Goal: Task Accomplishment & Management: Manage account settings

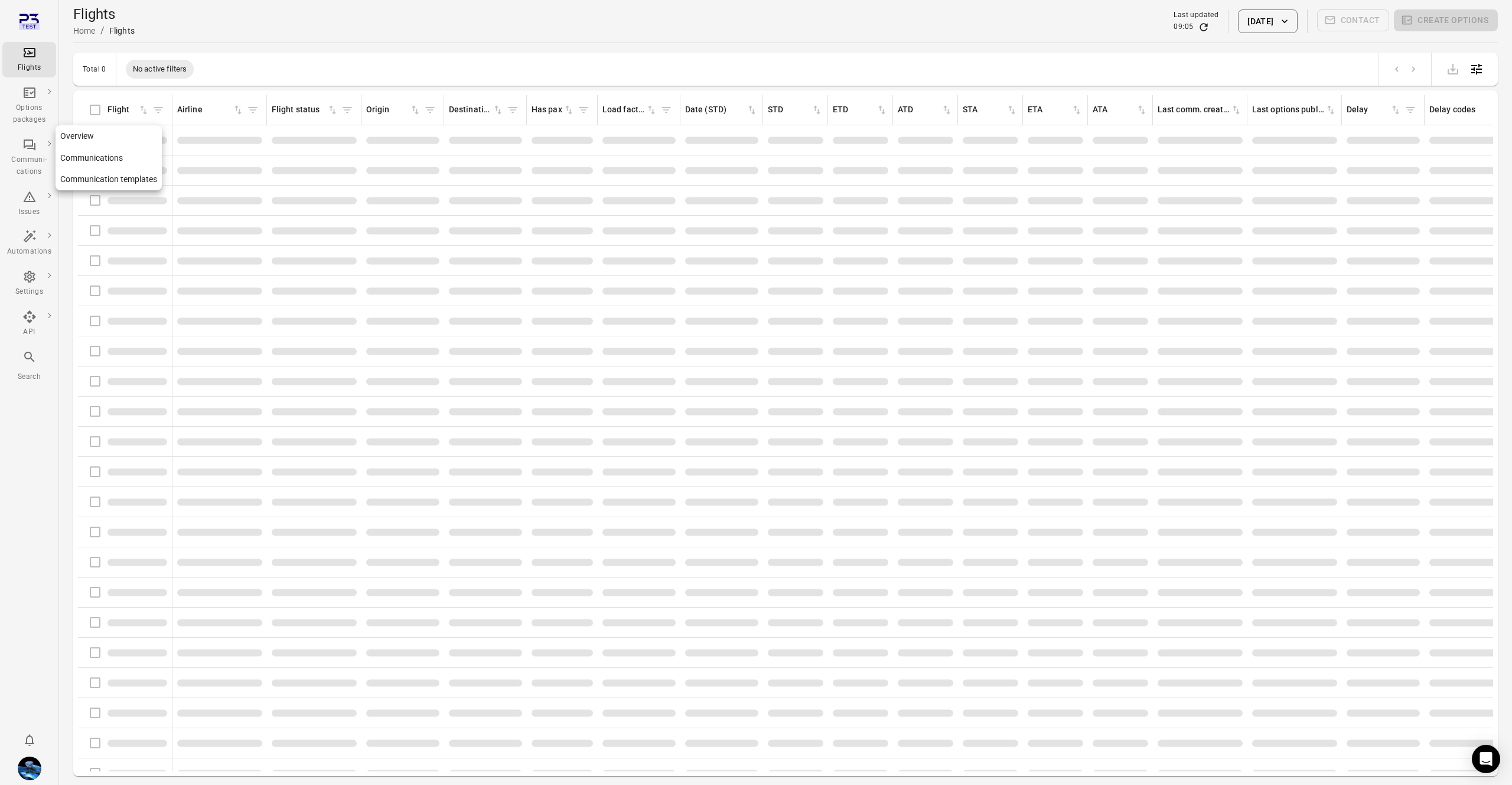
click at [77, 179] on link "Communication templates" at bounding box center [109, 179] width 106 height 22
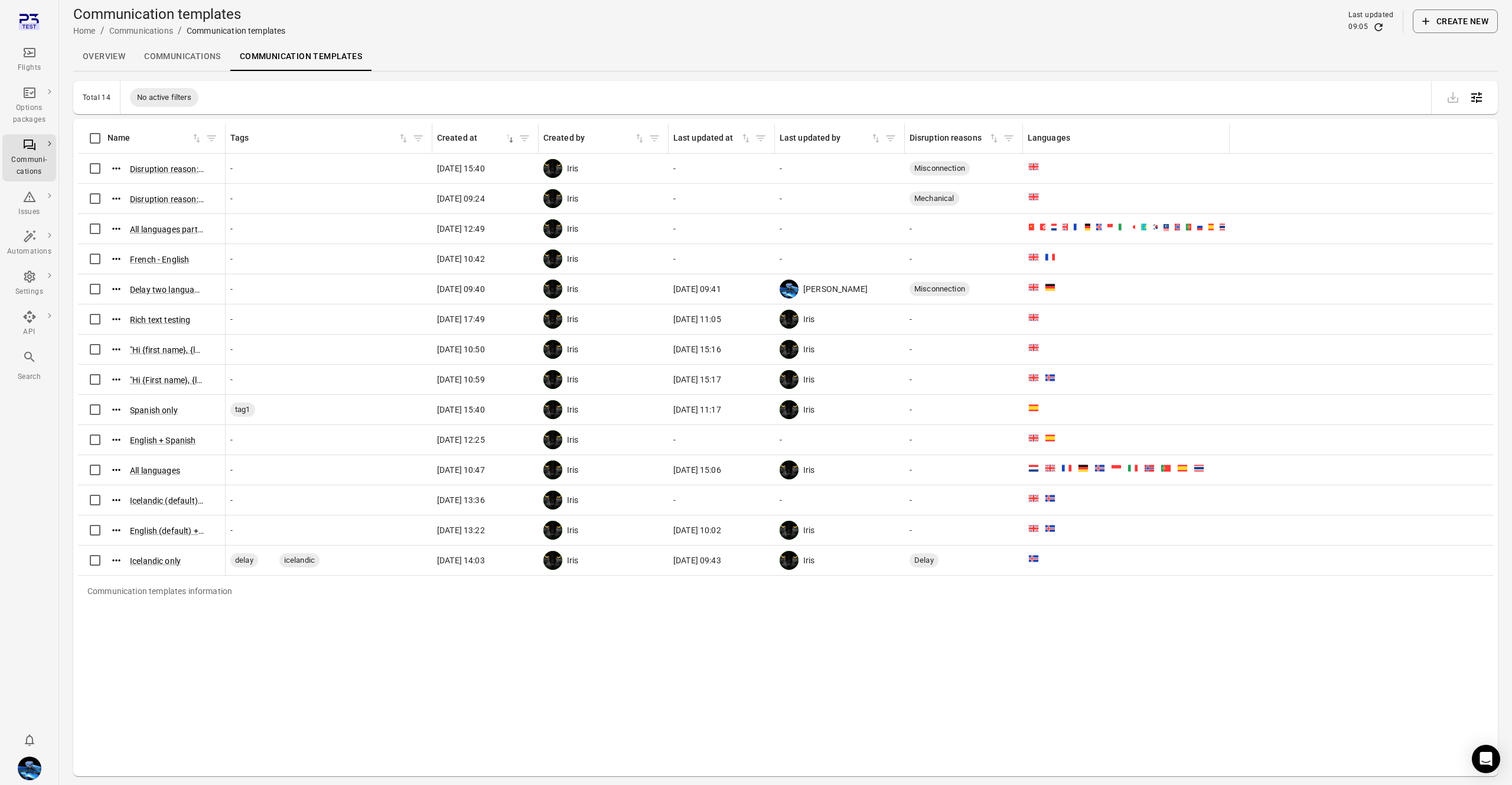
scroll to position [0, 2]
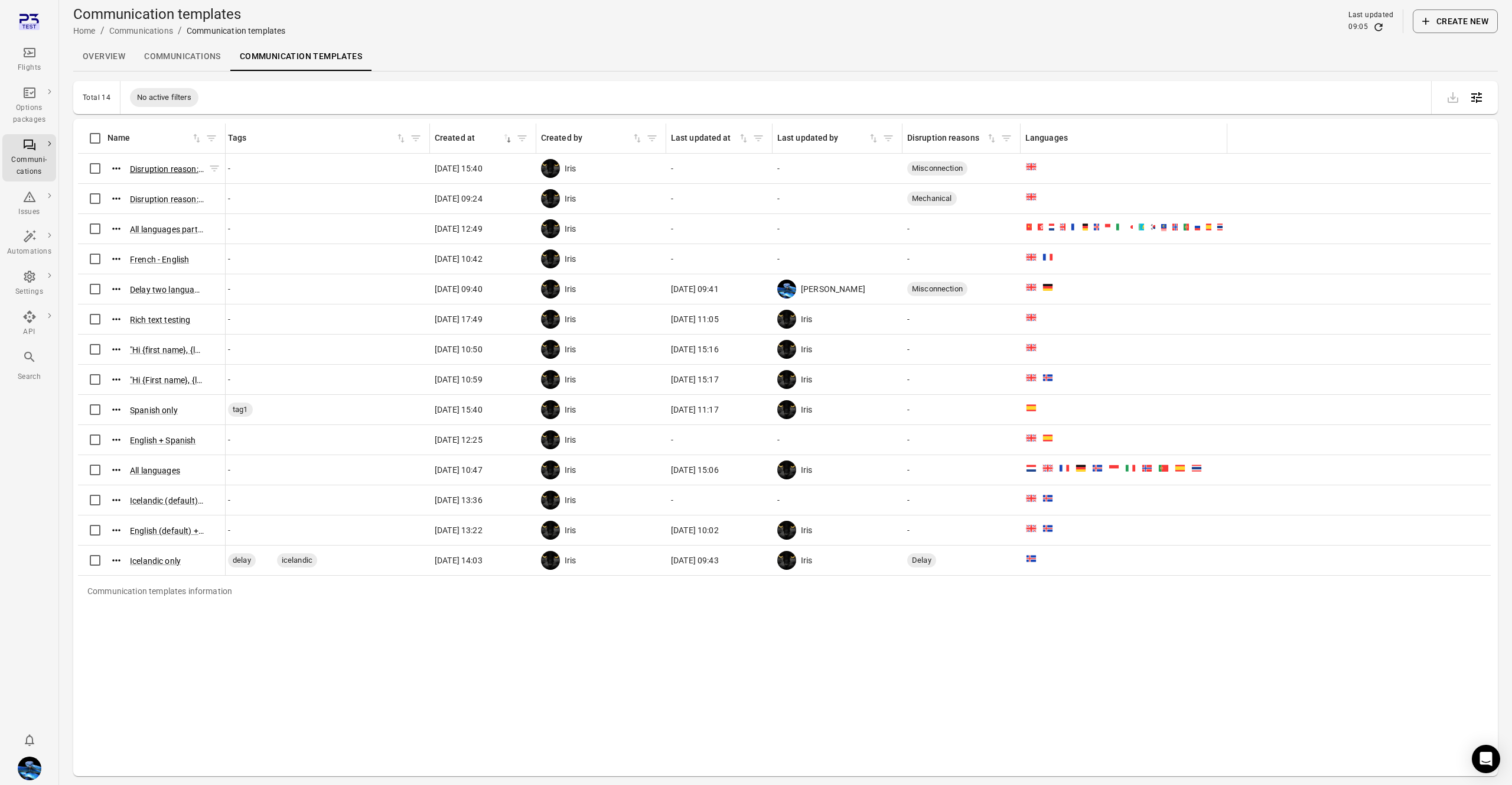
click at [171, 166] on button "Disruption reason: Misconnection" at bounding box center [167, 169] width 74 height 12
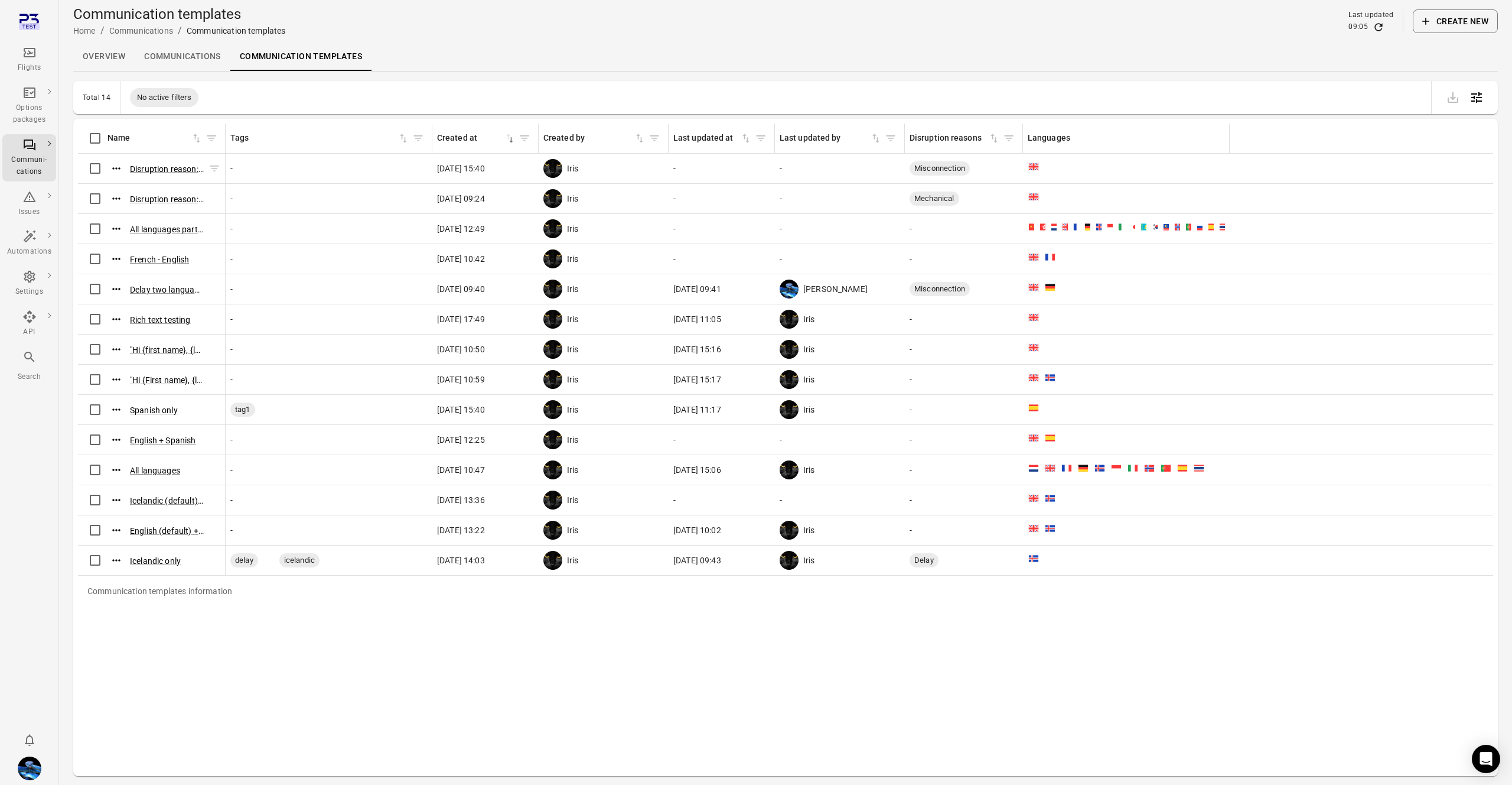
click at [162, 170] on button "Disruption reason: Misconnection" at bounding box center [167, 169] width 74 height 12
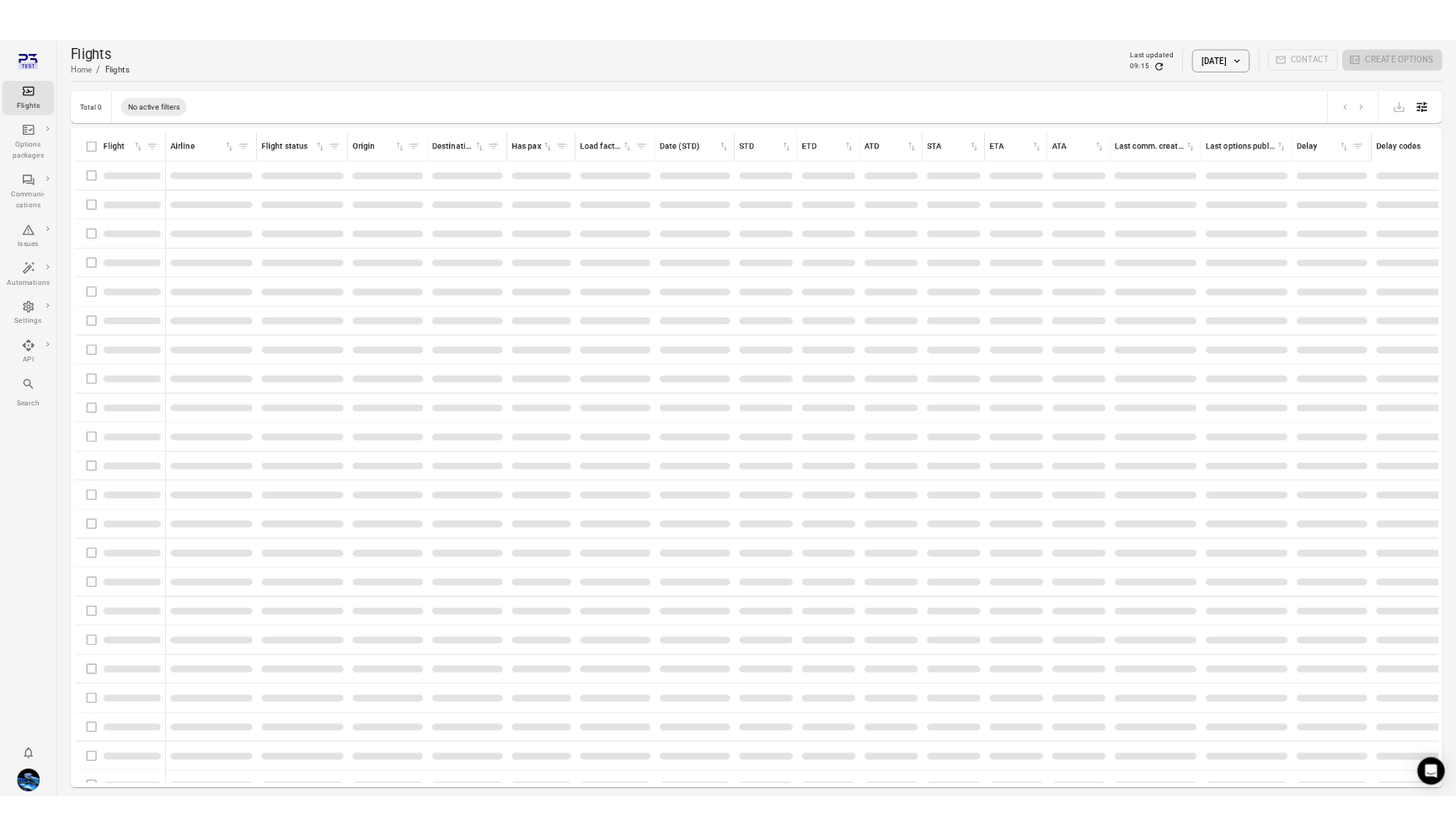
scroll to position [0, 1]
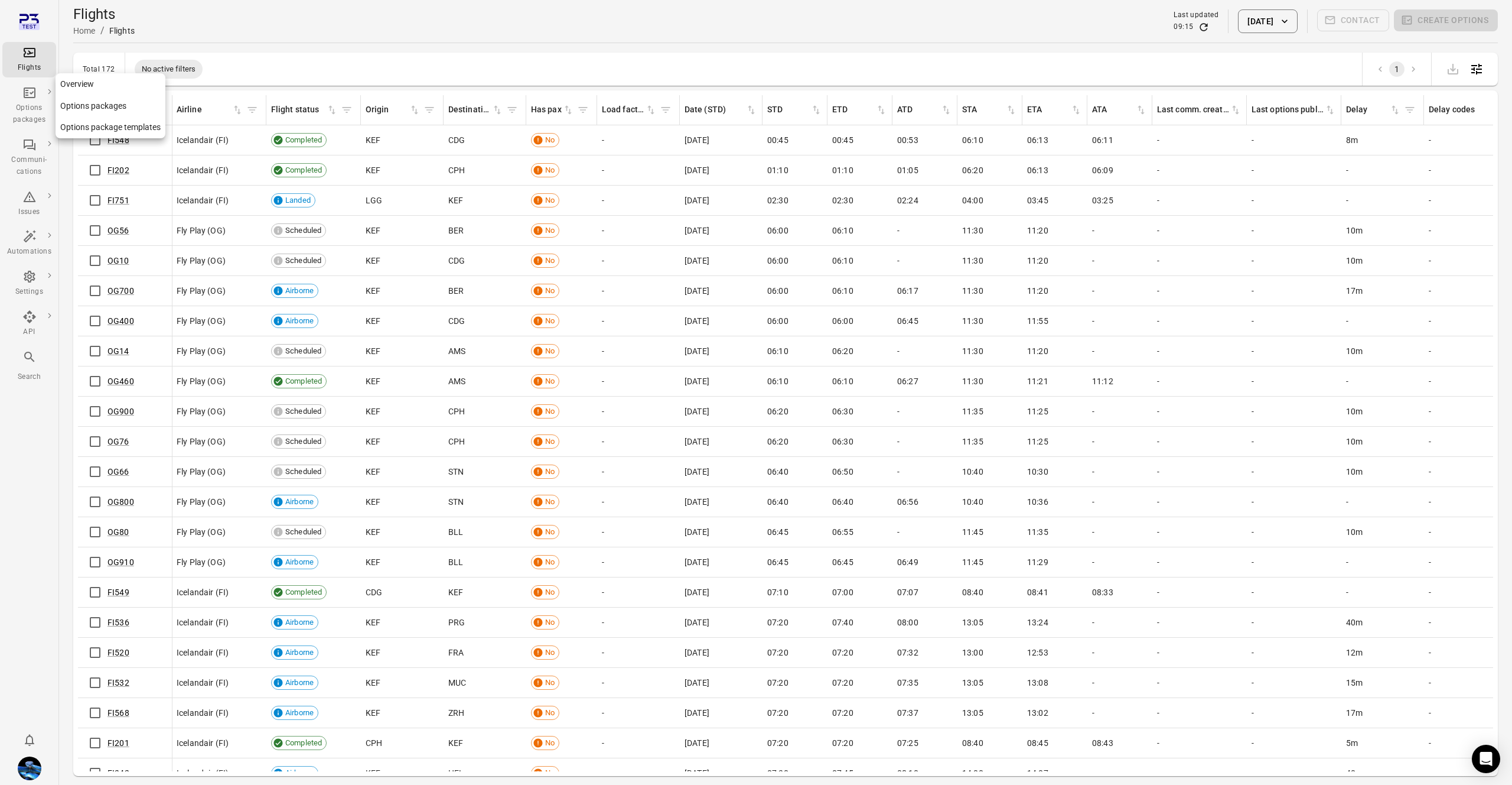
click at [25, 105] on div "Options packages" at bounding box center [29, 114] width 44 height 24
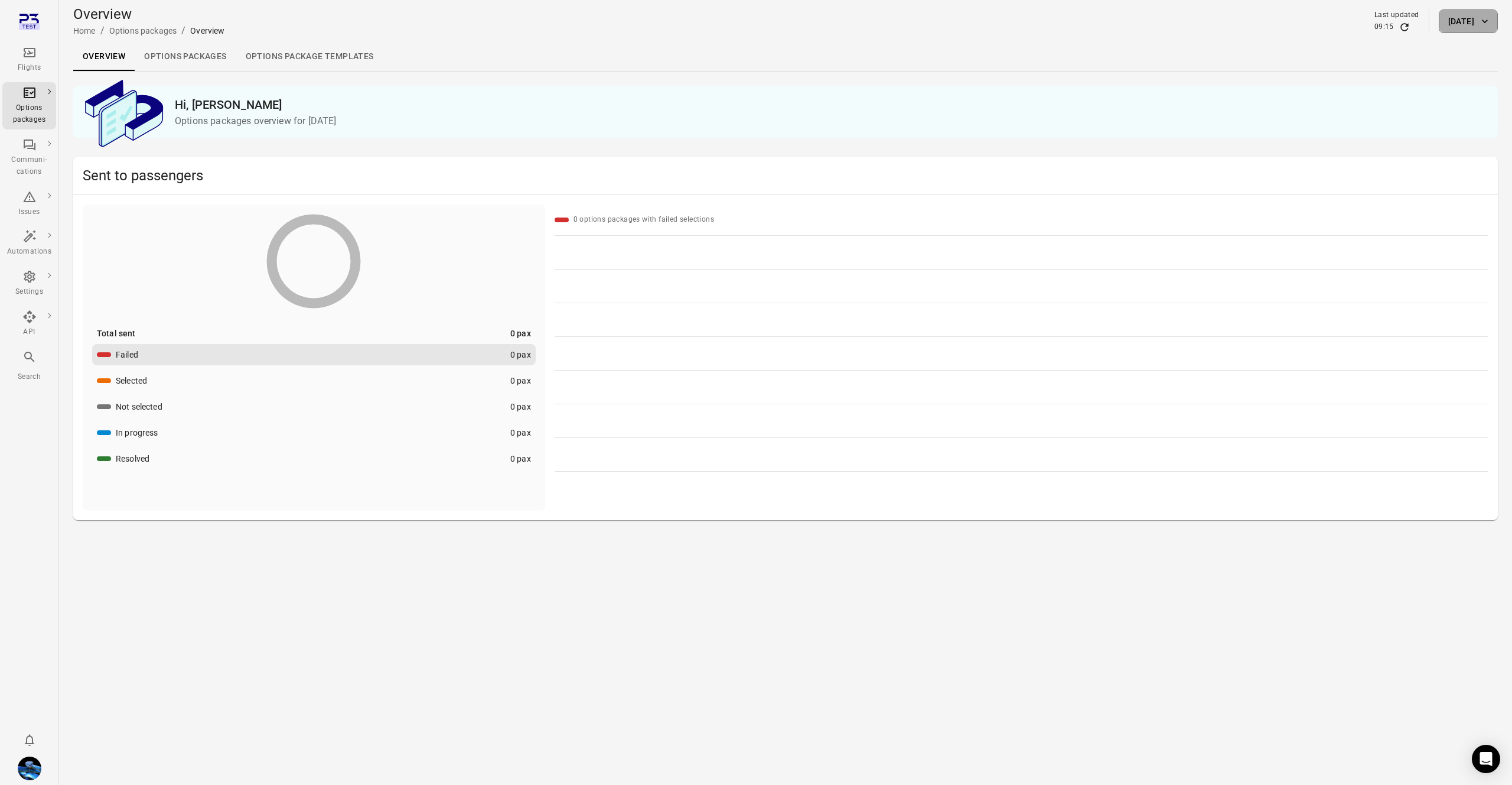
click at [1441, 13] on button "[DATE]" at bounding box center [1469, 21] width 59 height 24
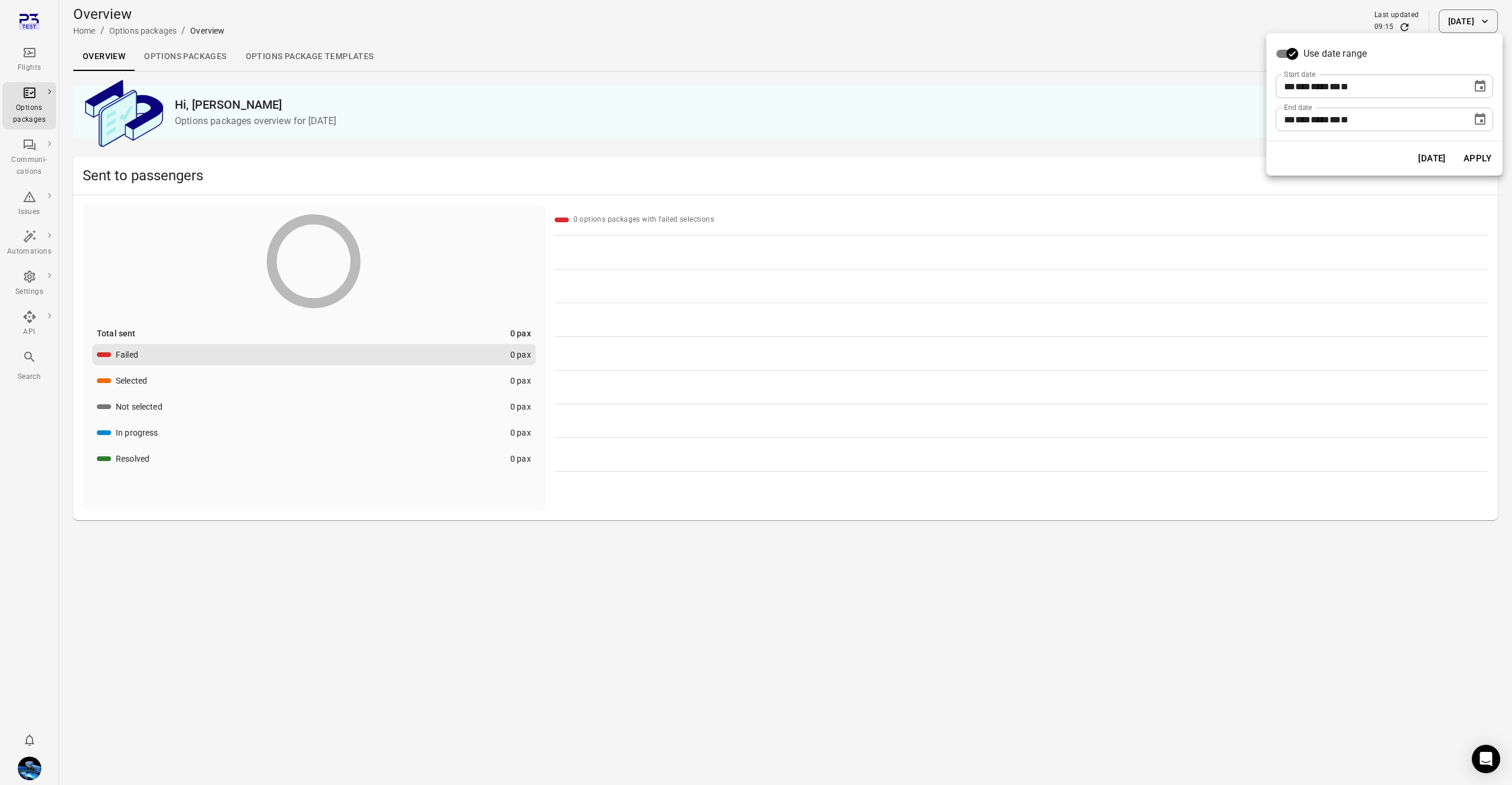
click at [1486, 80] on icon "Choose date, selected date is Aug 18, 2025" at bounding box center [1480, 86] width 14 height 14
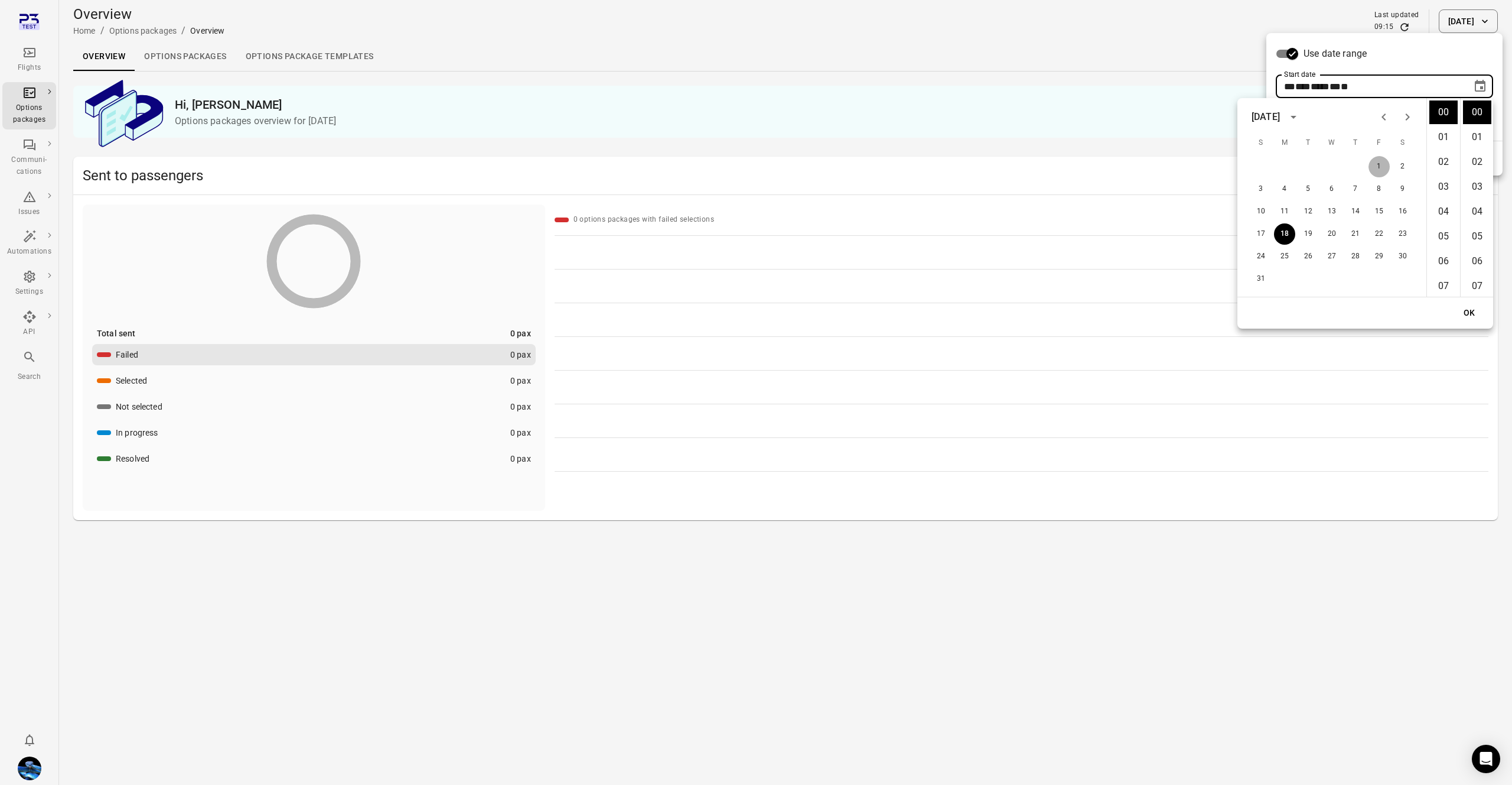
click at [1377, 163] on button "1" at bounding box center [1379, 166] width 21 height 21
type input "**********"
drag, startPoint x: 1465, startPoint y: 310, endPoint x: 1465, endPoint y: 244, distance: 66.0
click at [1465, 310] on button "OK" at bounding box center [1470, 313] width 38 height 22
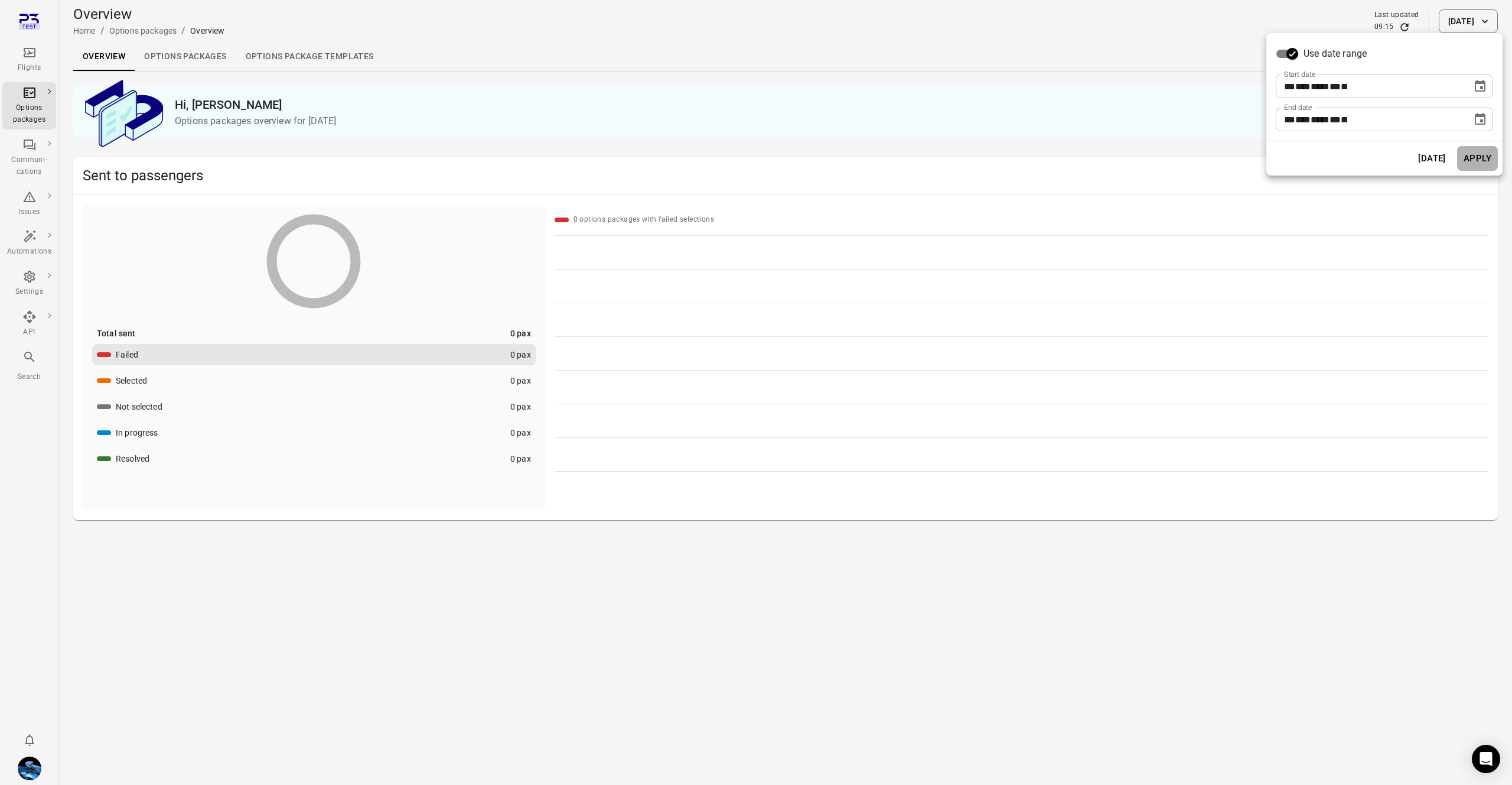
drag, startPoint x: 1475, startPoint y: 159, endPoint x: 1181, endPoint y: 251, distance: 308.1
click at [1474, 159] on button "Apply" at bounding box center [1477, 158] width 40 height 25
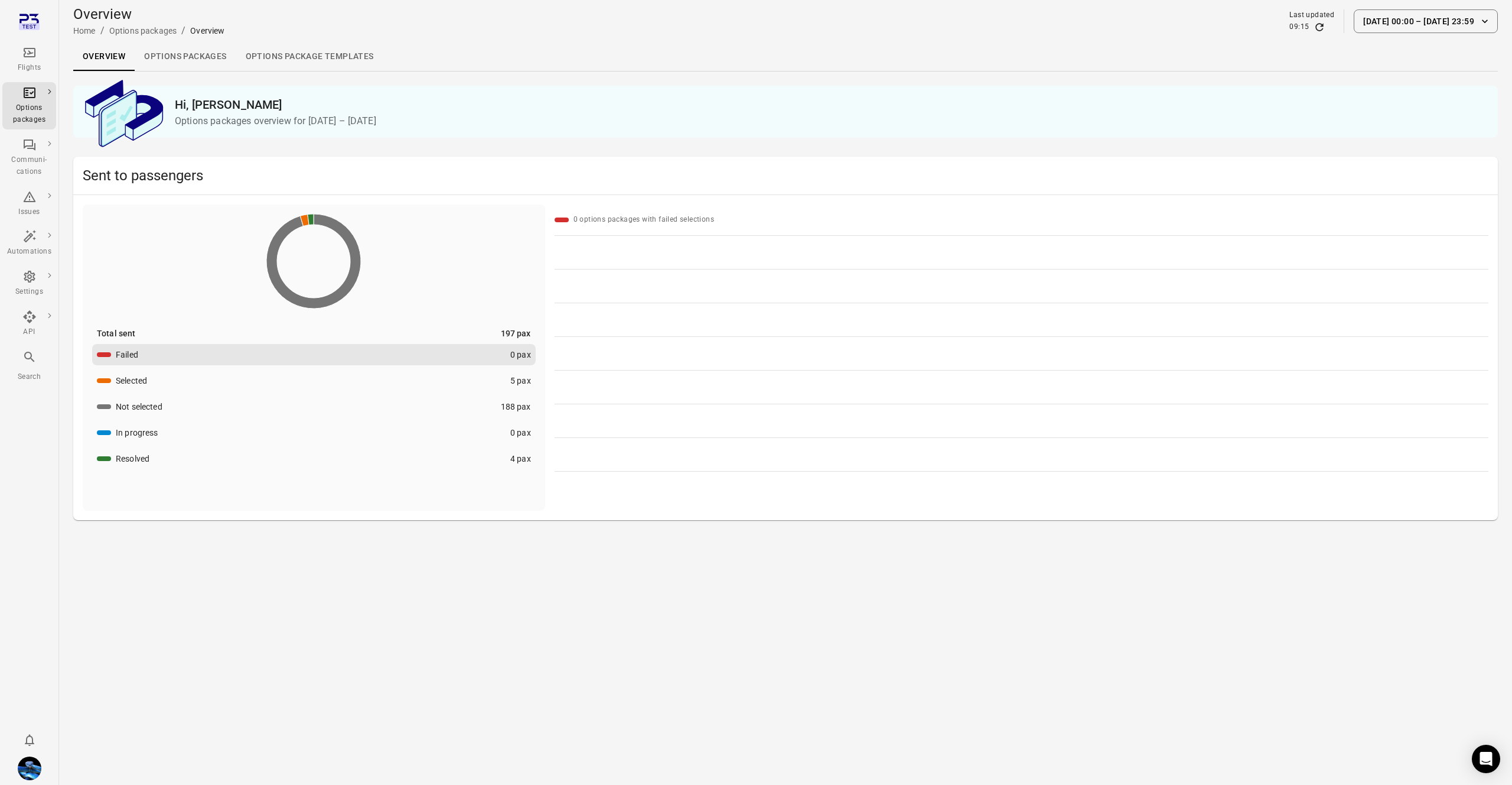
click at [1373, 18] on button "1 Aug 00:00 – 18 Aug 23:59" at bounding box center [1426, 21] width 144 height 24
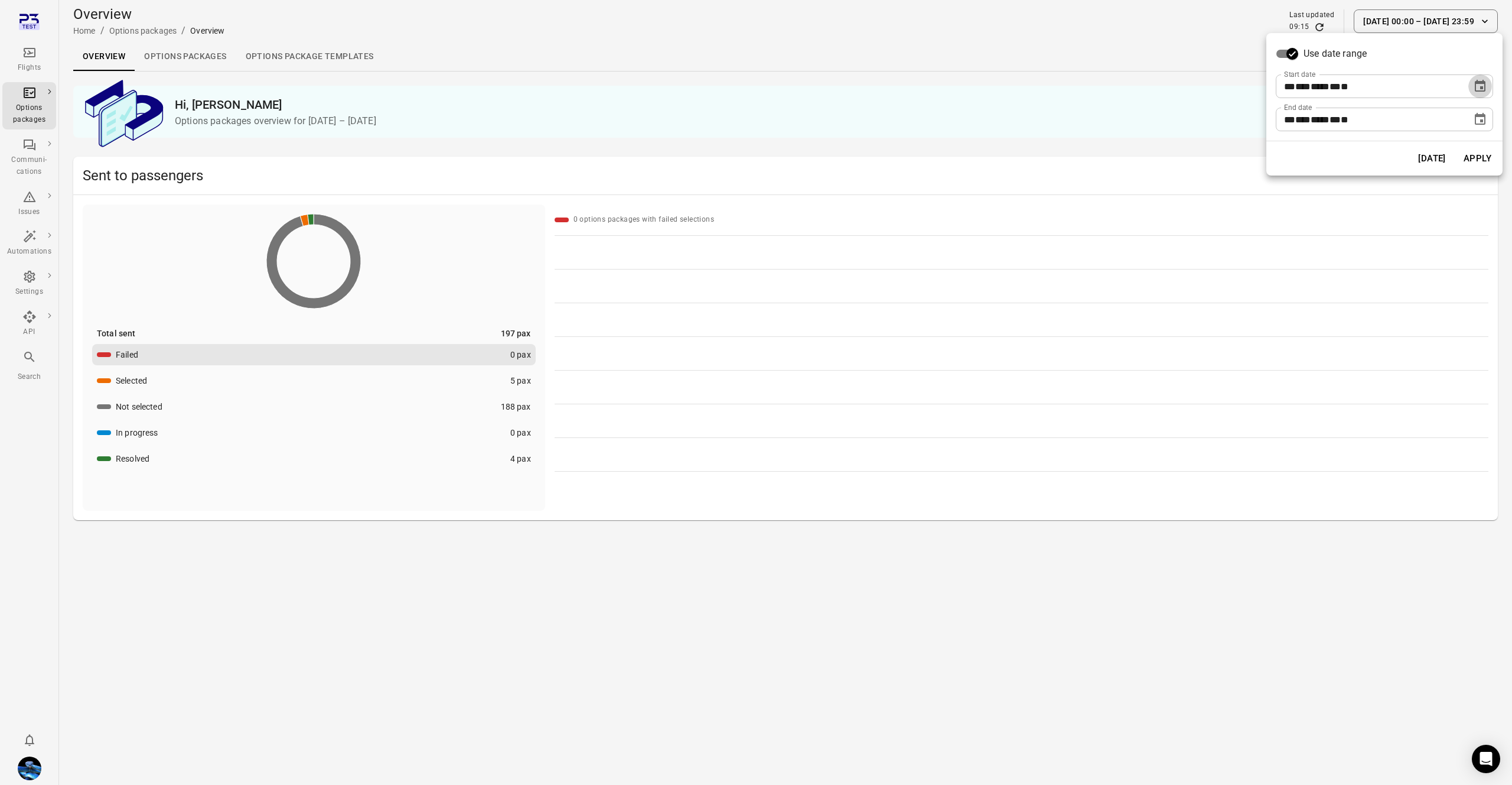
drag, startPoint x: 1480, startPoint y: 84, endPoint x: 1479, endPoint y: 94, distance: 10.0
click at [1480, 84] on icon "Choose date, selected date is Aug 1, 2025" at bounding box center [1480, 86] width 14 height 14
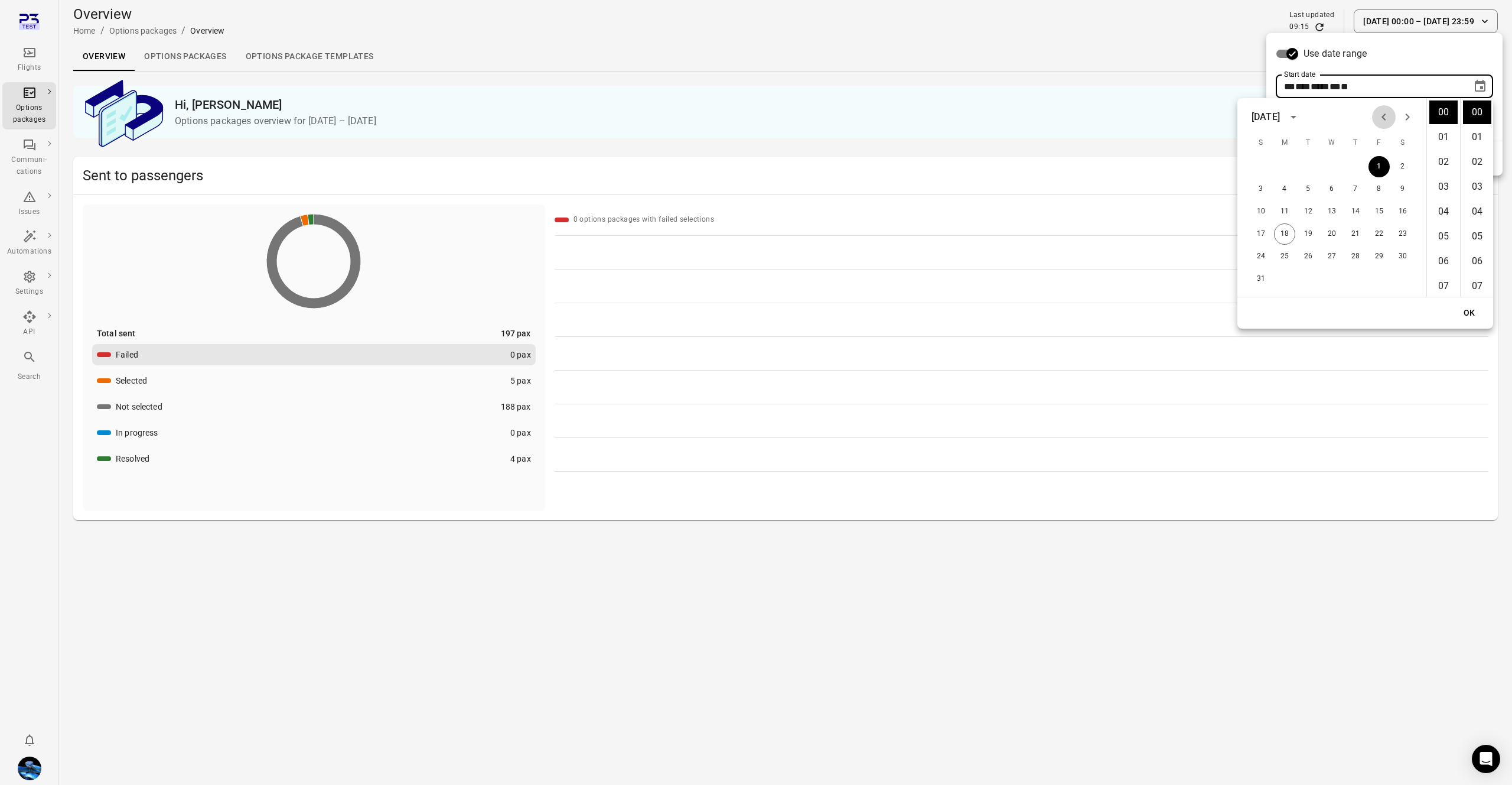
click at [1375, 117] on button "Previous month" at bounding box center [1384, 117] width 24 height 24
drag, startPoint x: 1261, startPoint y: 165, endPoint x: 1455, endPoint y: 218, distance: 201.1
click at [1261, 165] on button "1" at bounding box center [1261, 166] width 21 height 21
type input "**********"
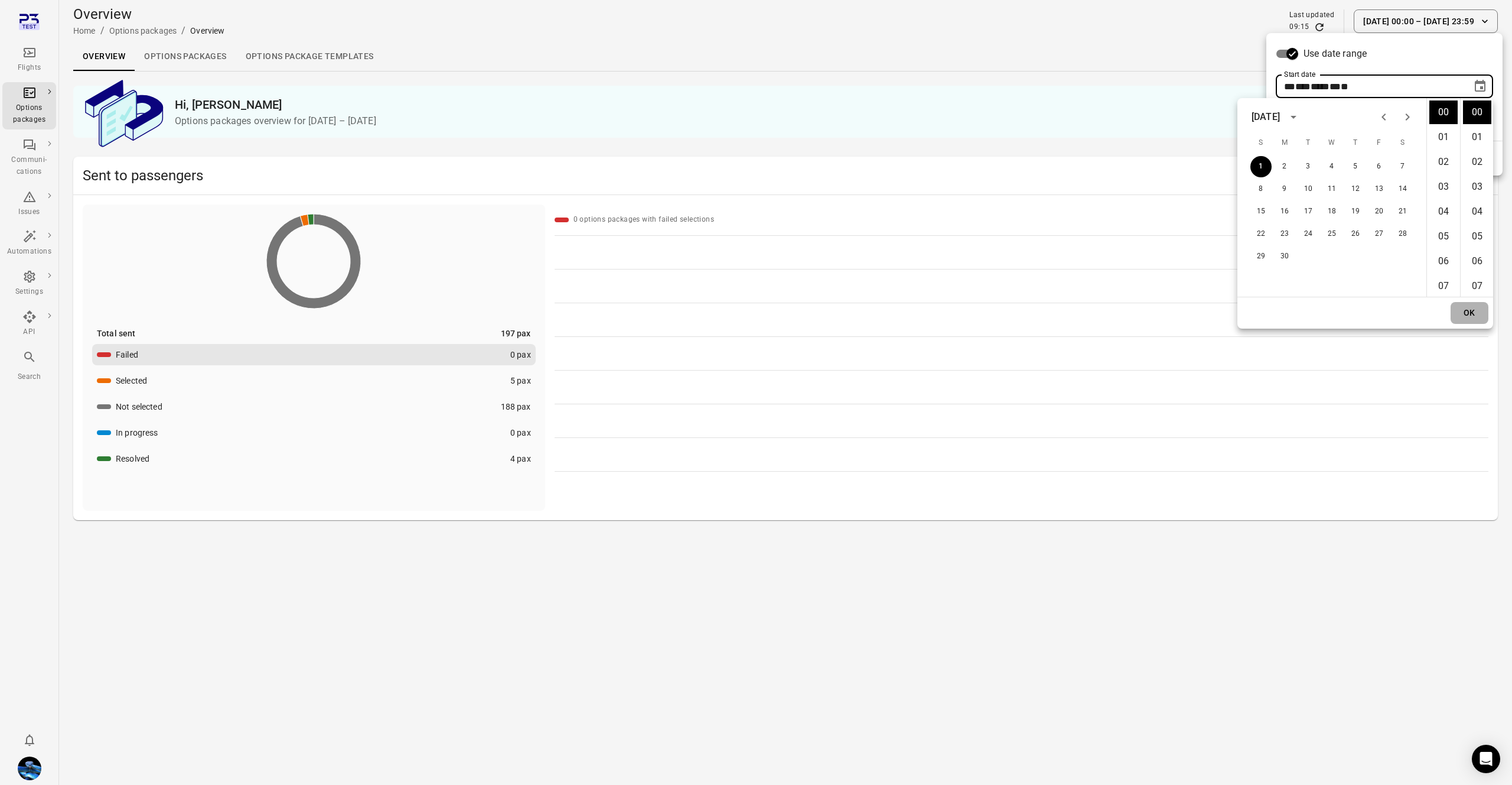
drag, startPoint x: 1470, startPoint y: 308, endPoint x: 1508, endPoint y: 195, distance: 119.2
click at [1470, 308] on button "OK" at bounding box center [1470, 313] width 38 height 22
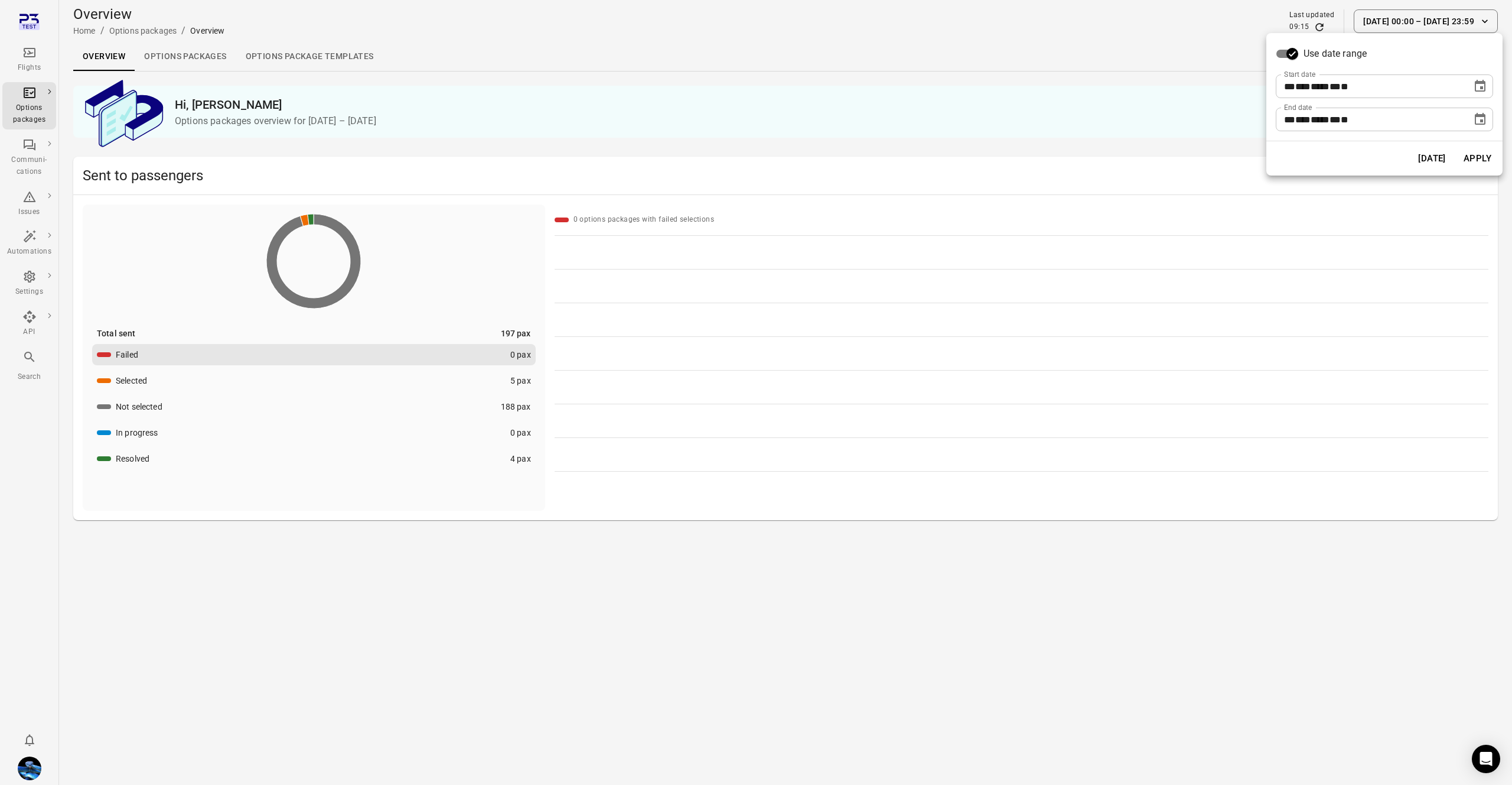
click at [1464, 158] on button "Apply" at bounding box center [1477, 158] width 40 height 25
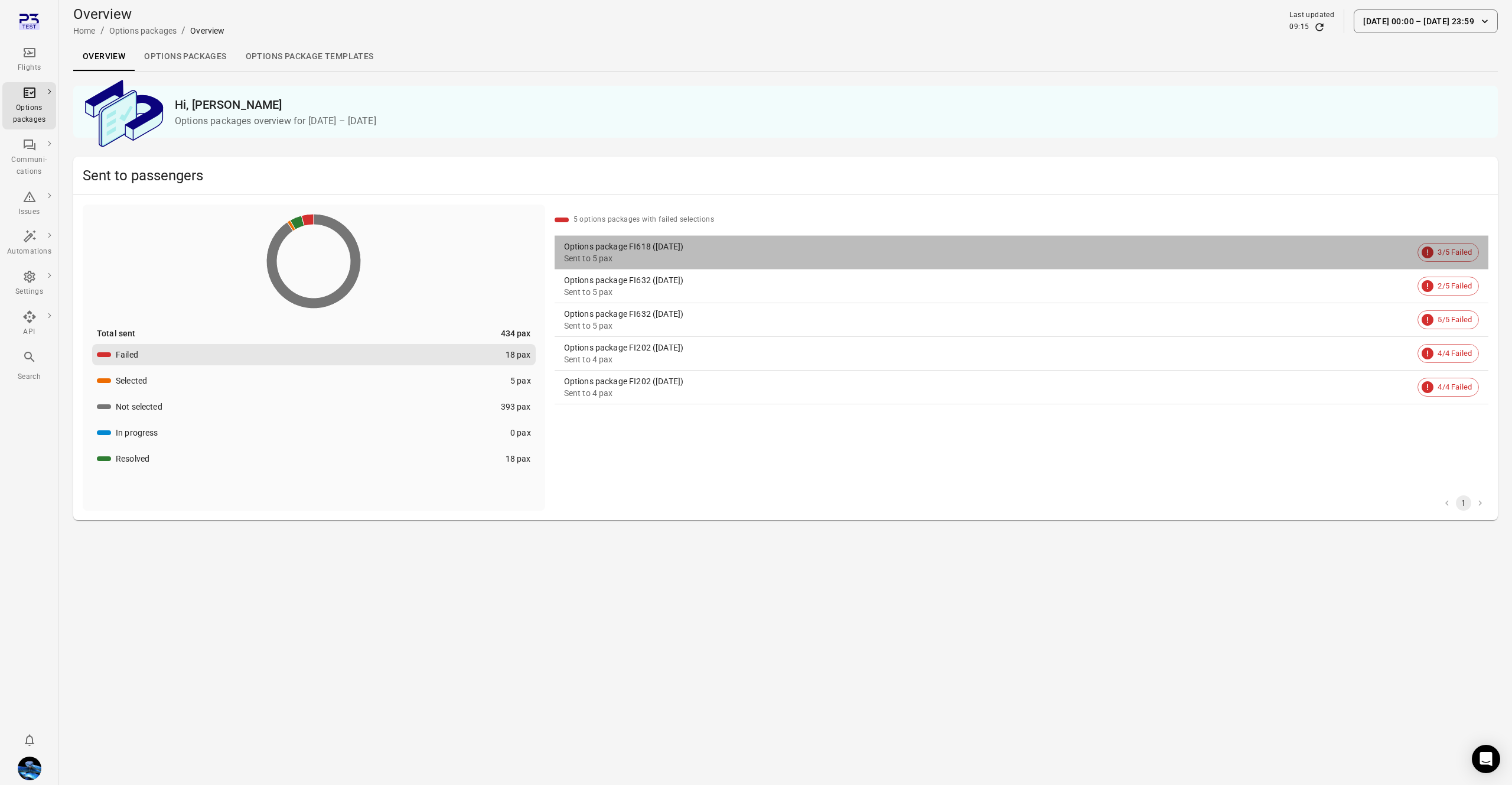
click at [660, 249] on div "Options package FI618 (4 Jun)" at bounding box center [989, 247] width 849 height 12
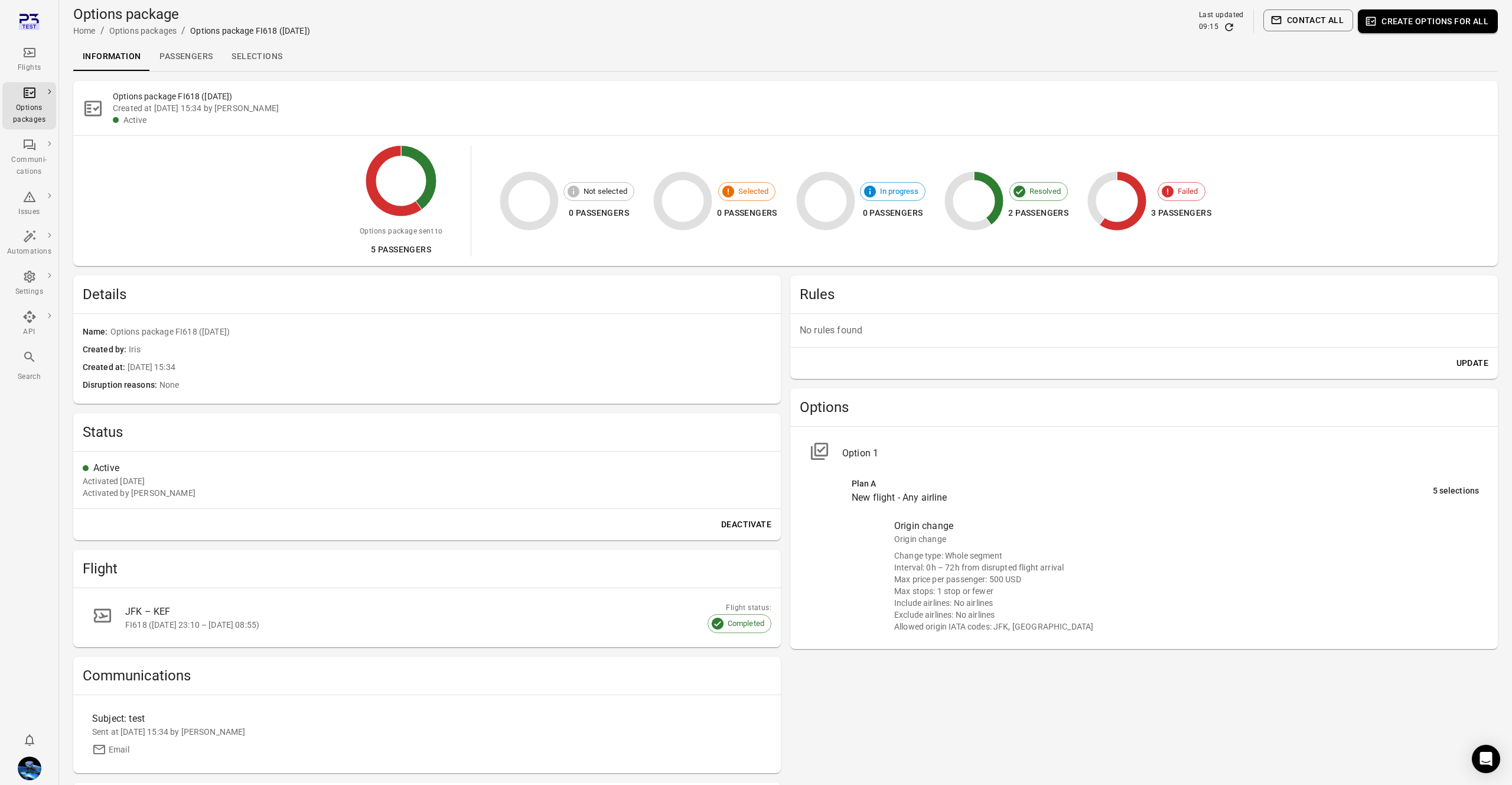
click at [194, 58] on link "Passengers" at bounding box center [185, 56] width 72 height 28
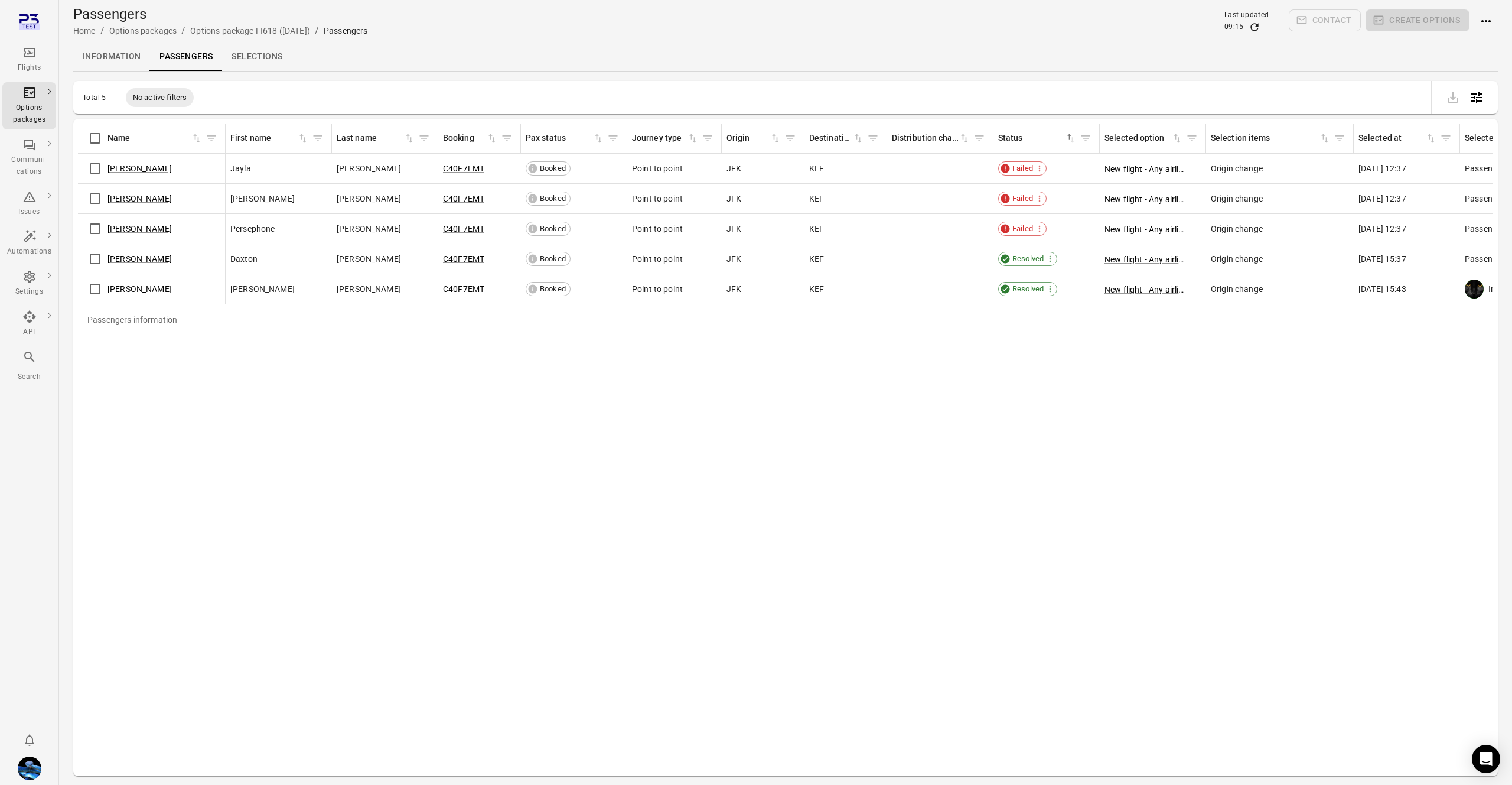
click at [99, 151] on th "Name" at bounding box center [152, 138] width 147 height 30
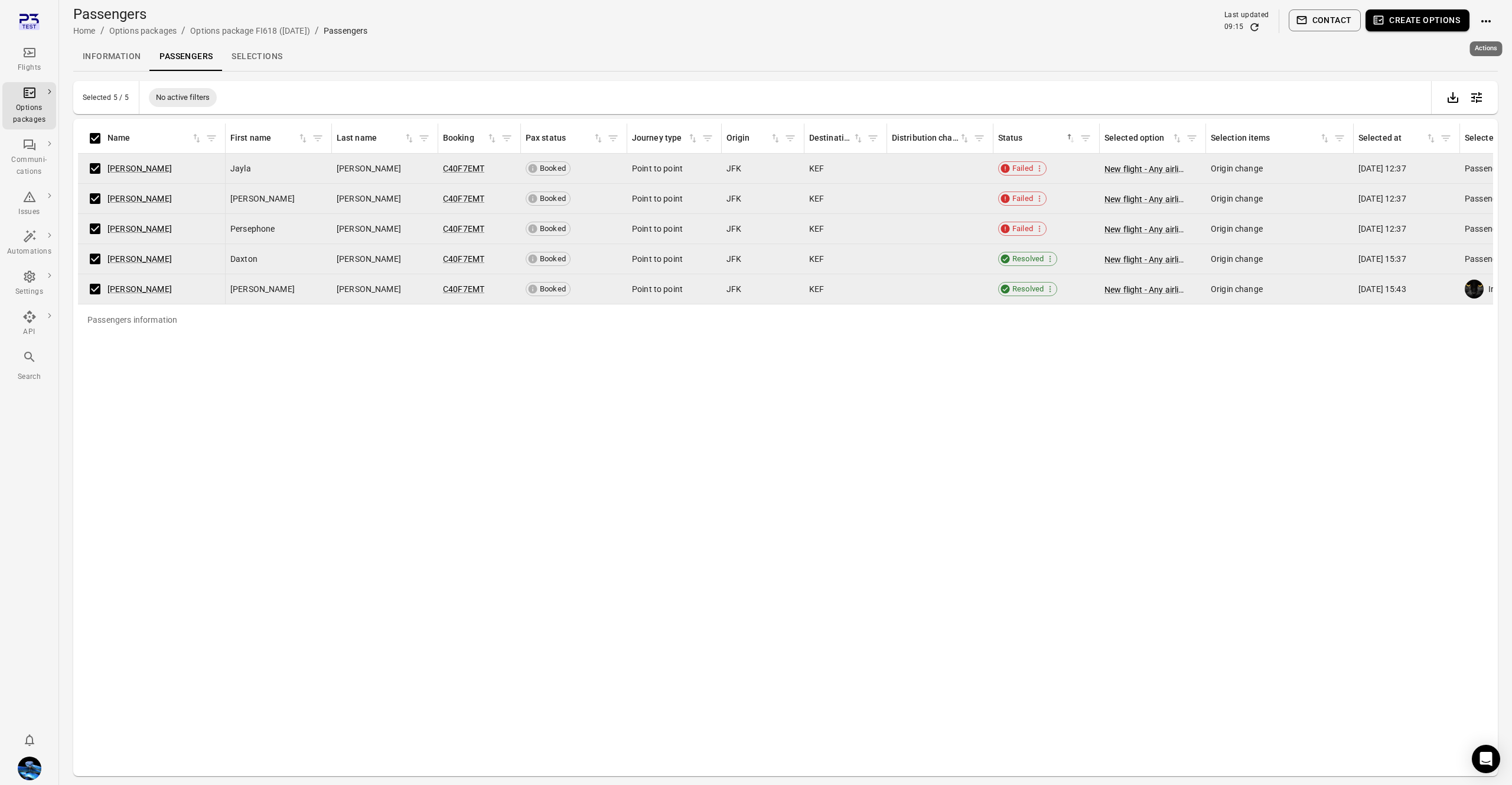
click at [1491, 19] on icon "Actions" at bounding box center [1486, 21] width 14 height 14
click at [1446, 112] on span "Resend options package" at bounding box center [1447, 109] width 92 height 12
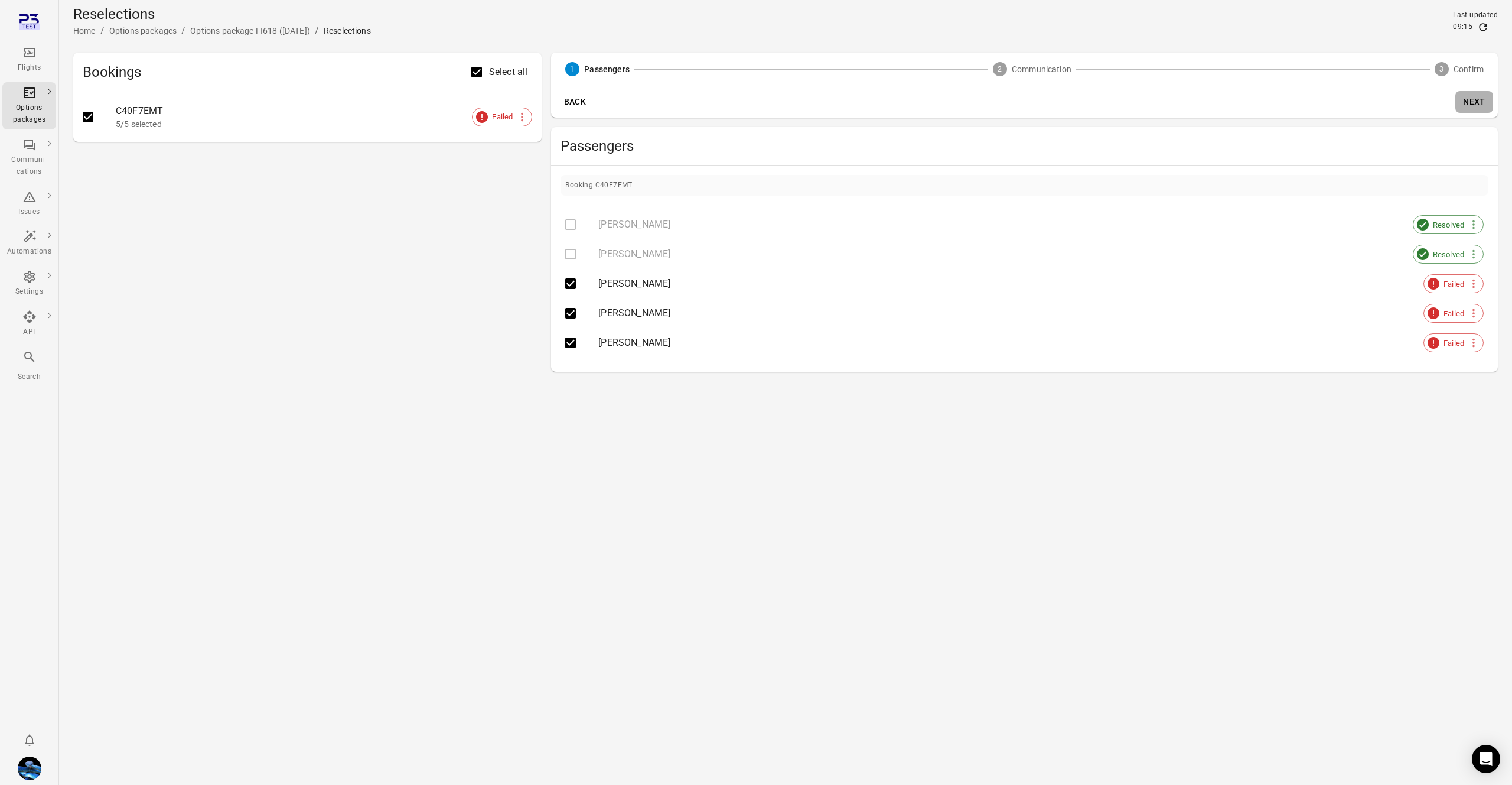
click at [1476, 102] on button "Next" at bounding box center [1474, 102] width 38 height 22
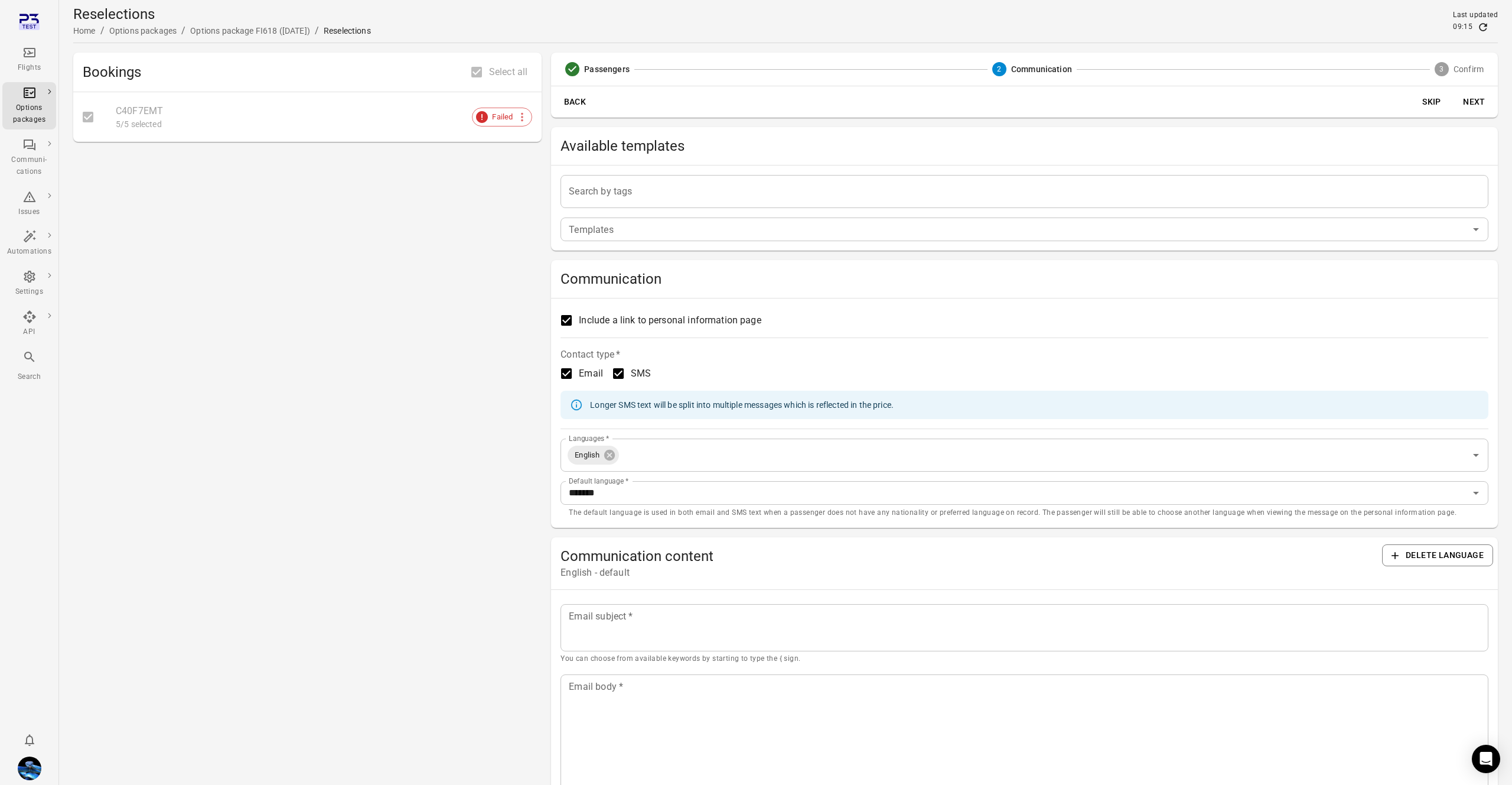
click at [664, 189] on input "Search by tags" at bounding box center [1025, 191] width 918 height 22
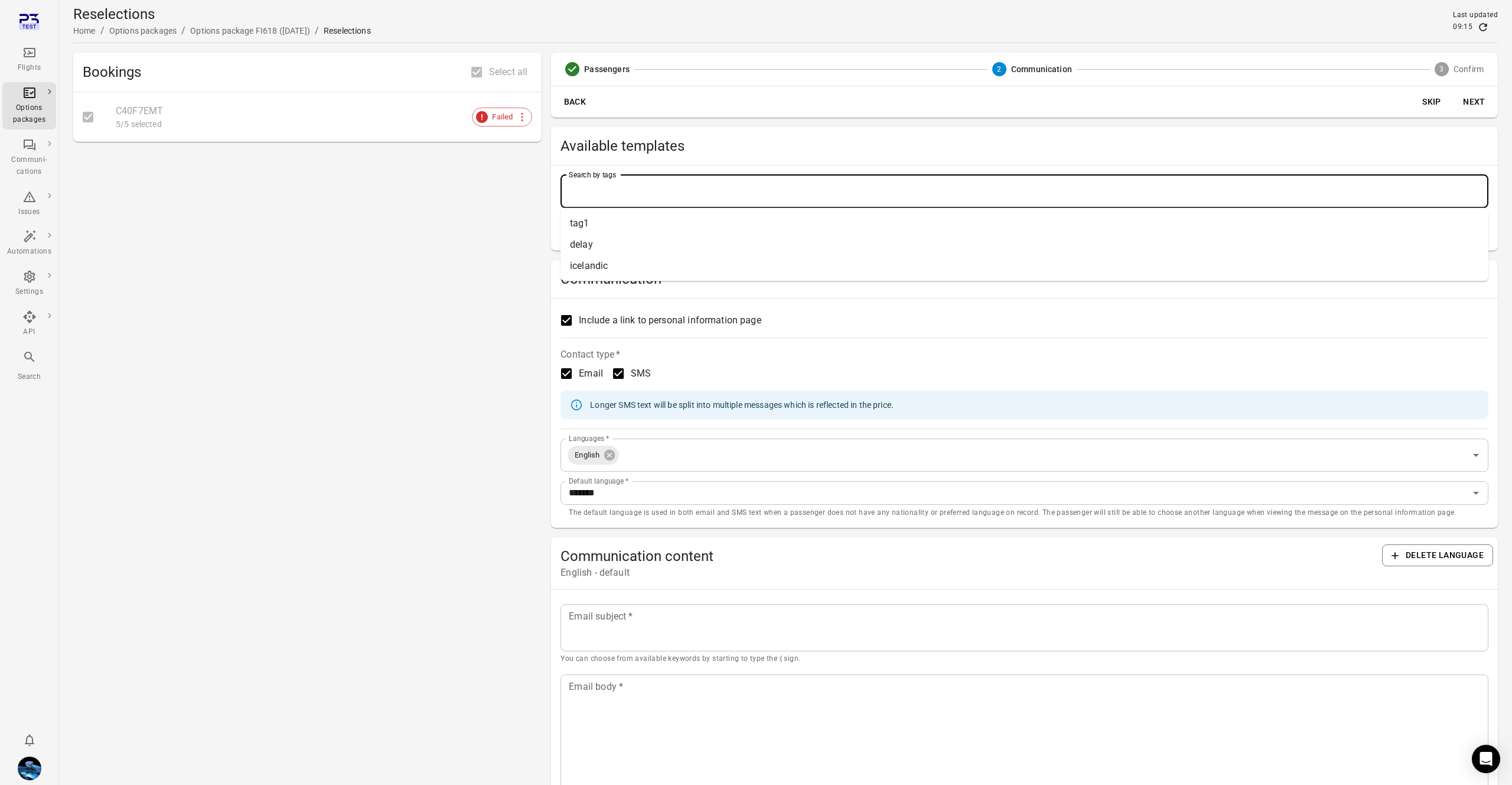
click at [680, 143] on span "Available templates" at bounding box center [1025, 146] width 928 height 19
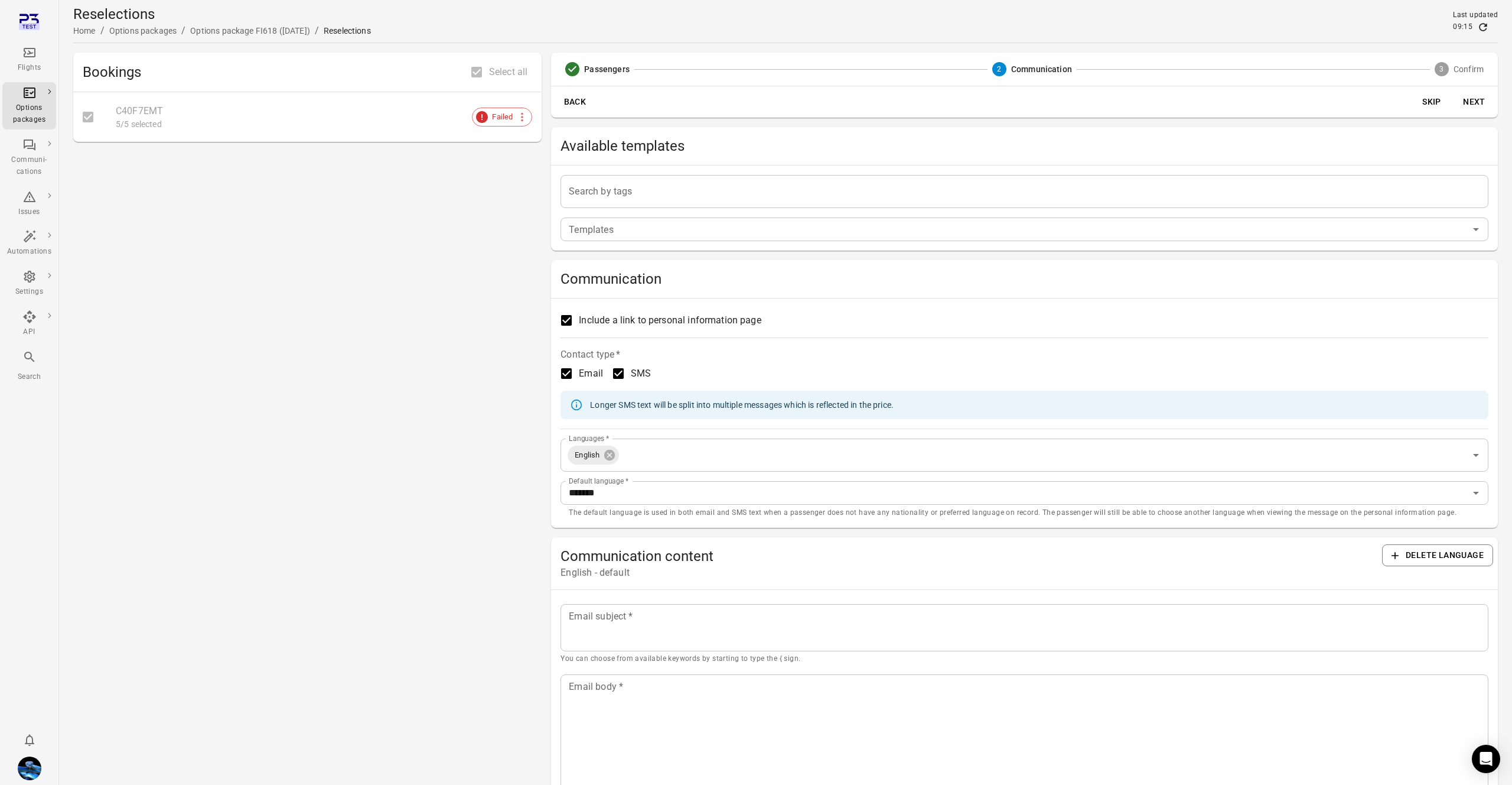
drag, startPoint x: 631, startPoint y: 229, endPoint x: 637, endPoint y: 204, distance: 25.7
click at [631, 229] on input "Templates" at bounding box center [1015, 229] width 901 height 16
click at [664, 139] on span "Available templates" at bounding box center [1025, 146] width 928 height 19
click at [643, 195] on input "Search by tags" at bounding box center [1025, 191] width 918 height 22
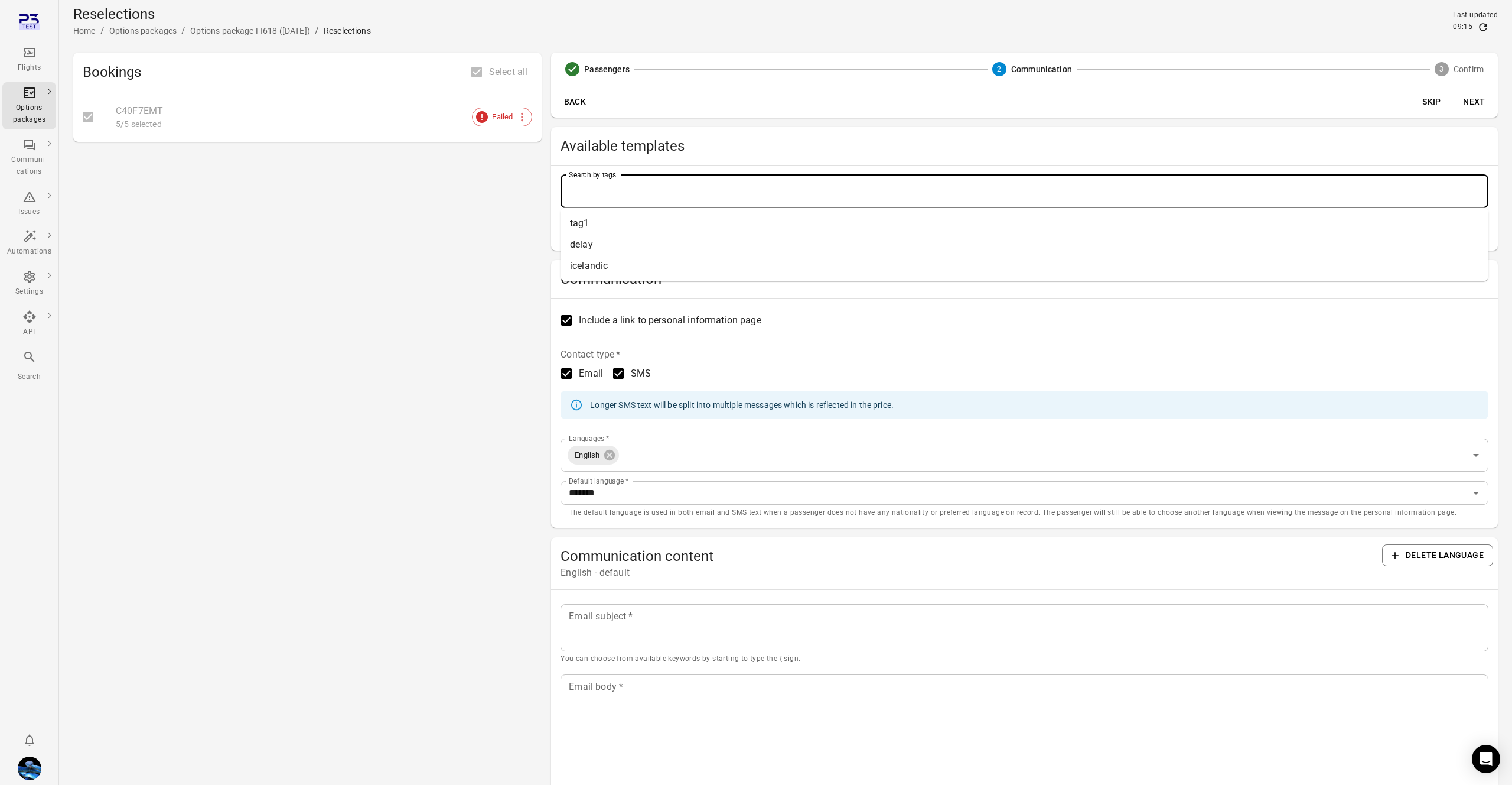
click at [671, 147] on span "Available templates" at bounding box center [1025, 146] width 928 height 19
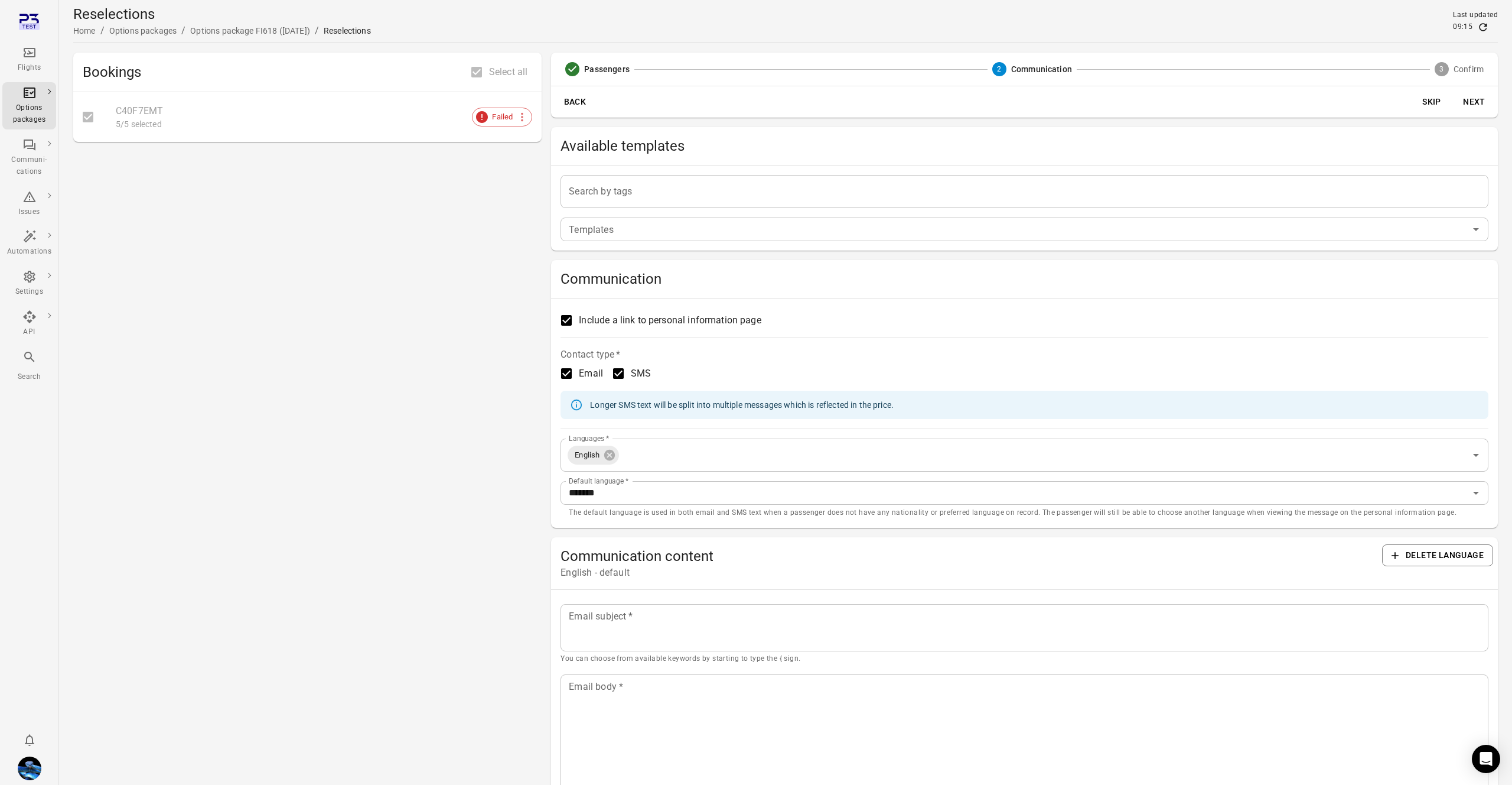
drag, startPoint x: 640, startPoint y: 223, endPoint x: 653, endPoint y: 183, distance: 42.1
click at [640, 223] on input "Templates" at bounding box center [1015, 229] width 901 height 16
click at [675, 127] on div "Available templates" at bounding box center [1024, 146] width 947 height 38
